Goal: Information Seeking & Learning: Understand process/instructions

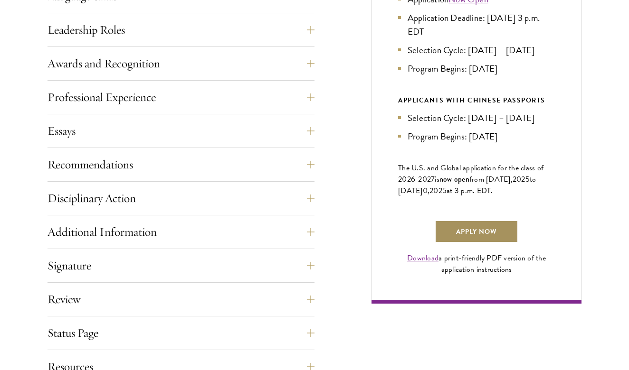
scroll to position [649, 0]
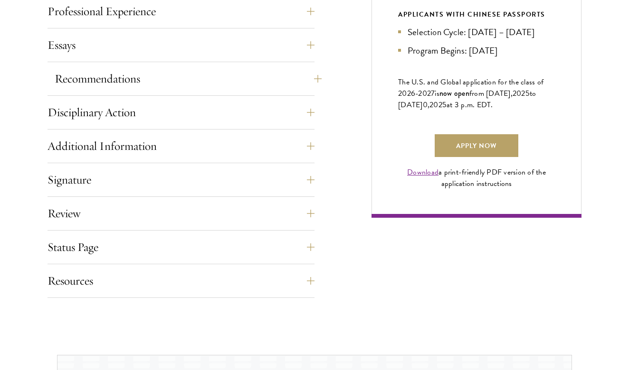
click at [116, 83] on button "Recommendations" at bounding box center [188, 78] width 267 height 23
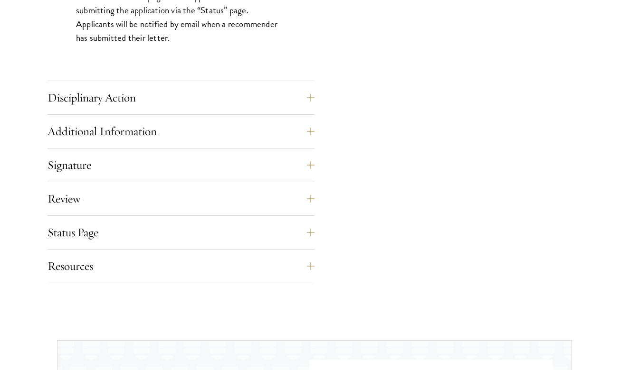
scroll to position [1466, 0]
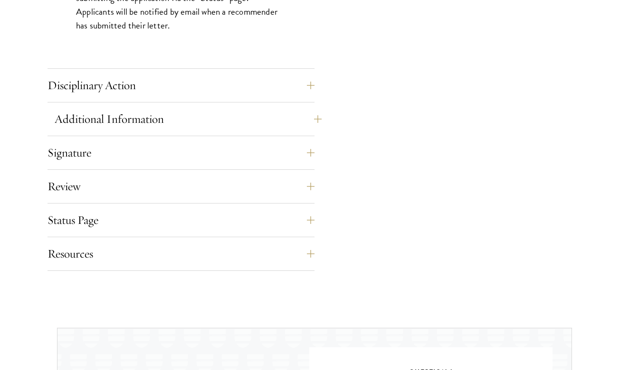
click at [101, 121] on button "Additional Information" at bounding box center [188, 119] width 267 height 23
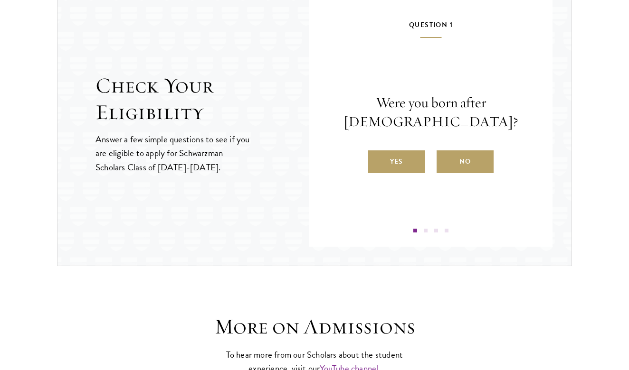
scroll to position [1354, 0]
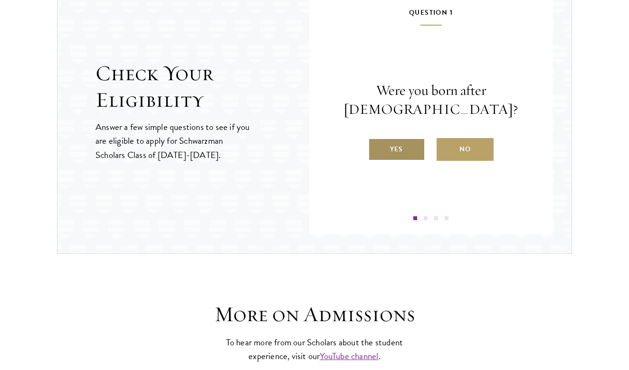
click at [384, 152] on label "Yes" at bounding box center [396, 149] width 57 height 23
click at [377, 148] on input "Yes" at bounding box center [372, 143] width 9 height 9
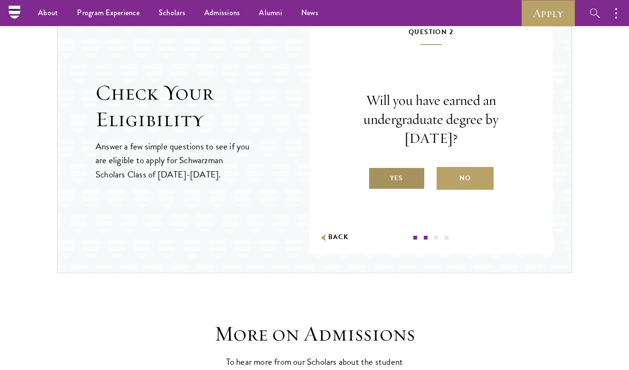
scroll to position [1330, 0]
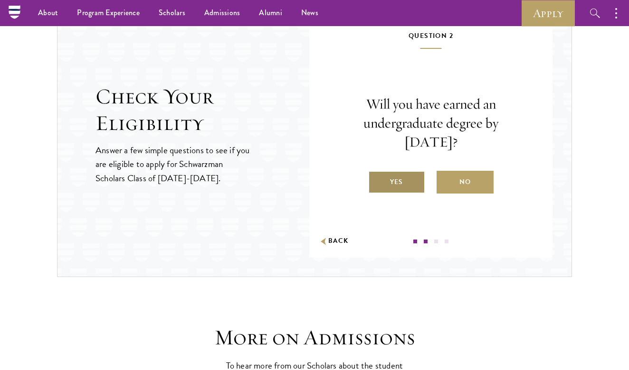
click at [395, 182] on label "Yes" at bounding box center [396, 182] width 57 height 23
click at [377, 180] on input "Yes" at bounding box center [372, 176] width 9 height 9
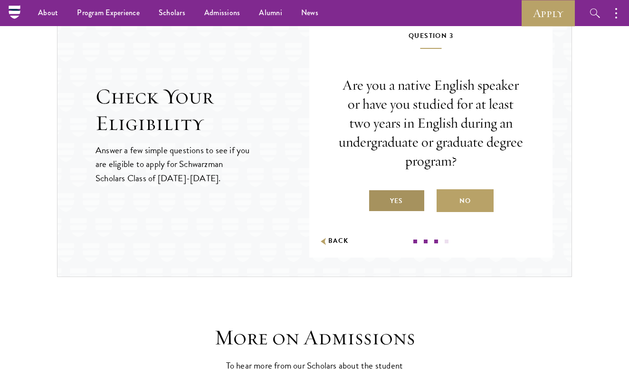
click at [395, 199] on label "Yes" at bounding box center [396, 200] width 57 height 23
click at [377, 199] on input "Yes" at bounding box center [372, 195] width 9 height 9
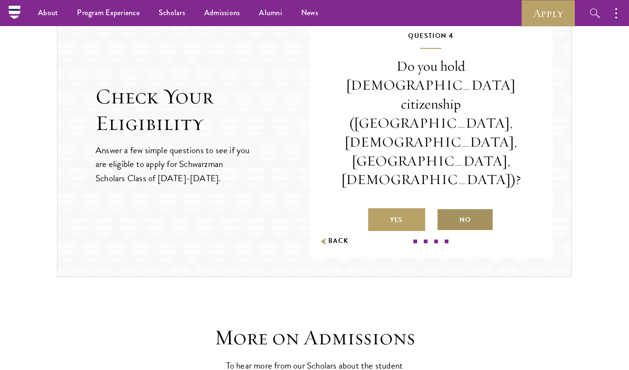
click at [474, 208] on label "No" at bounding box center [464, 219] width 57 height 23
click at [445, 210] on input "No" at bounding box center [440, 214] width 9 height 9
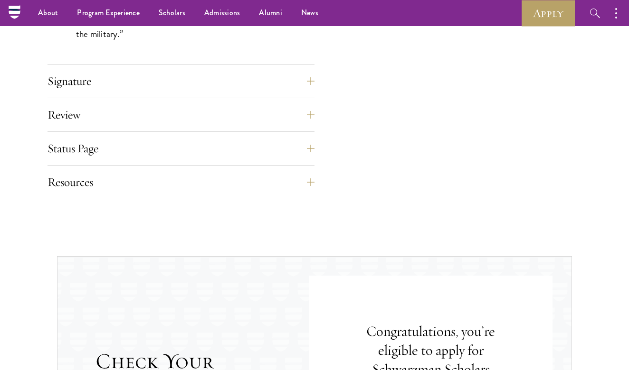
scroll to position [1018, 0]
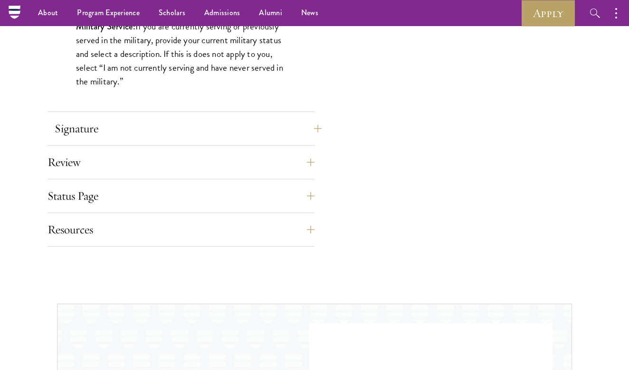
click at [192, 117] on button "Signature" at bounding box center [188, 128] width 267 height 23
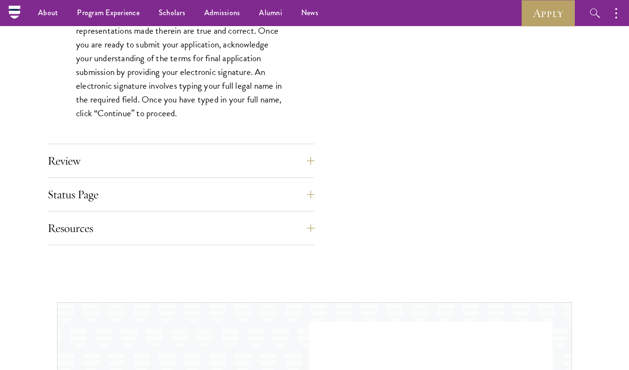
scroll to position [904, 0]
click at [169, 157] on button "Review" at bounding box center [188, 162] width 267 height 23
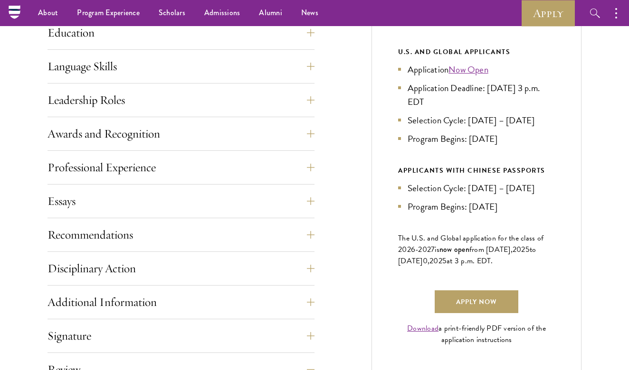
scroll to position [489, 0]
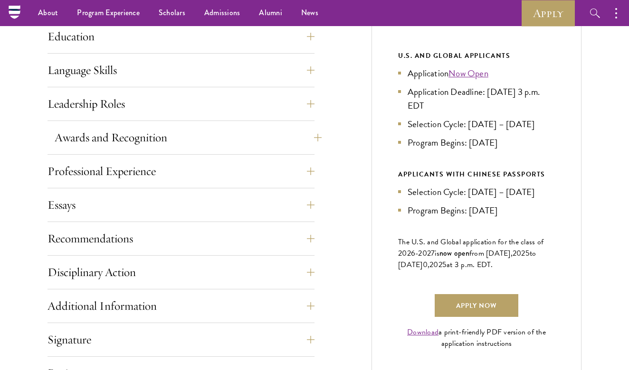
click at [134, 136] on button "Awards and Recognition" at bounding box center [188, 137] width 267 height 23
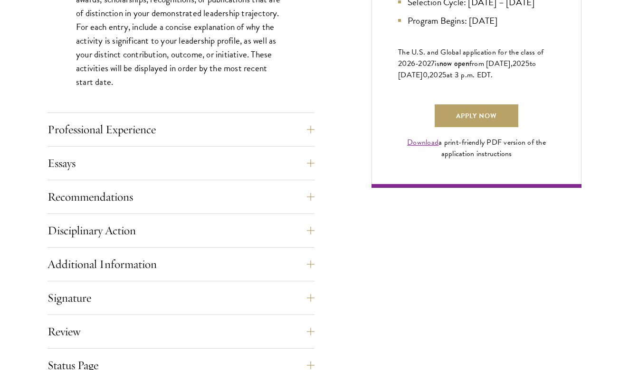
scroll to position [681, 0]
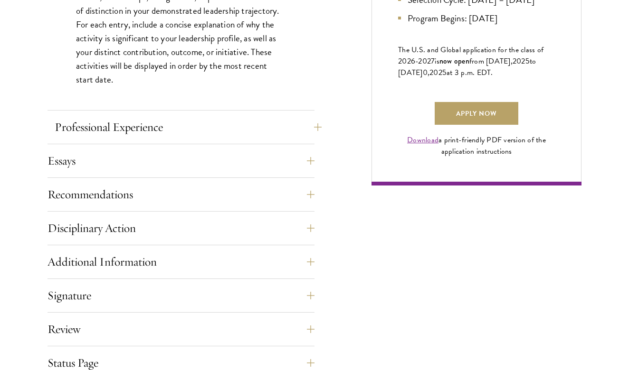
click at [133, 122] on button "Professional Experience" at bounding box center [188, 127] width 267 height 23
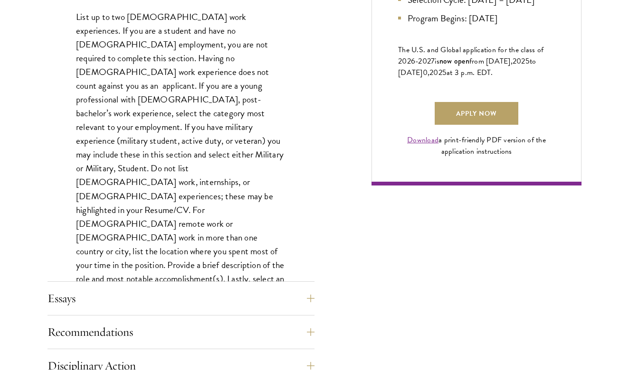
click at [321, 137] on div "Application Home Page The online application form must be completed in English.…" at bounding box center [314, 127] width 534 height 849
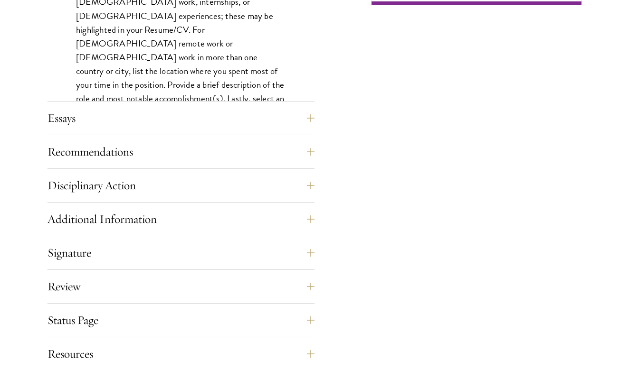
scroll to position [873, 0]
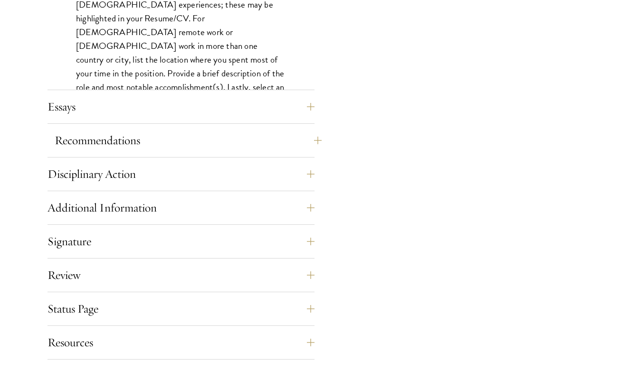
click at [103, 136] on button "Recommendations" at bounding box center [188, 140] width 267 height 23
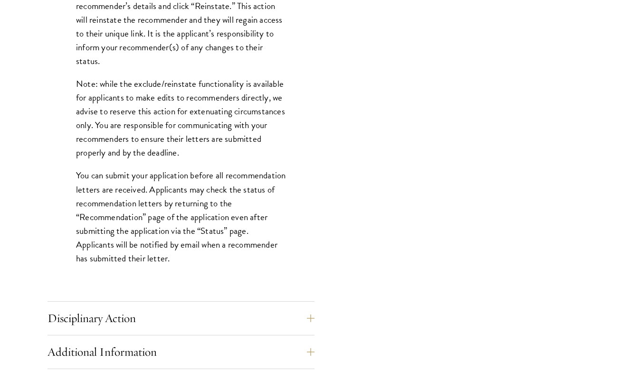
scroll to position [1250, 0]
